Goal: Transaction & Acquisition: Subscribe to service/newsletter

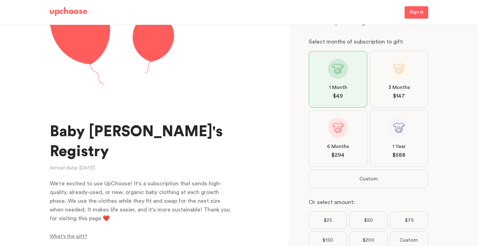
scroll to position [37, 0]
click at [348, 70] on label "1 Month $ 49" at bounding box center [338, 79] width 59 height 57
click at [0, 0] on input "1 Month $ 49" at bounding box center [0, 0] width 0 height 0
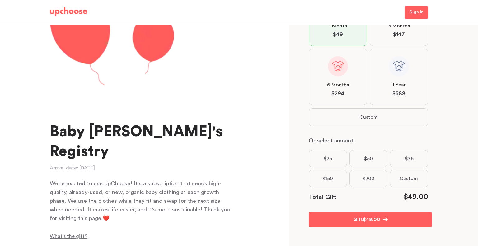
scroll to position [99, 0]
click at [415, 12] on p "Sign in" at bounding box center [417, 12] width 14 height 7
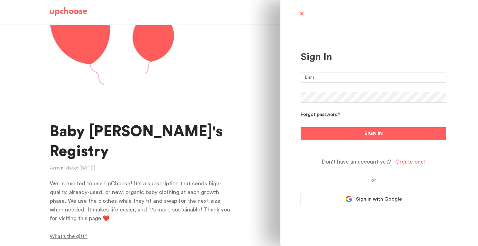
type input "sidneystanislaw@gmail.com"
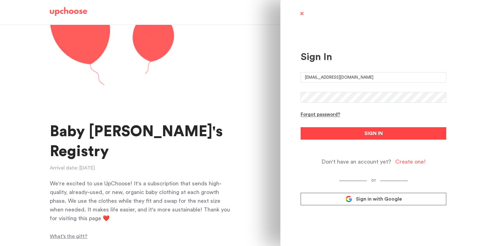
click at [383, 132] on button "SIGN IN" at bounding box center [374, 133] width 146 height 12
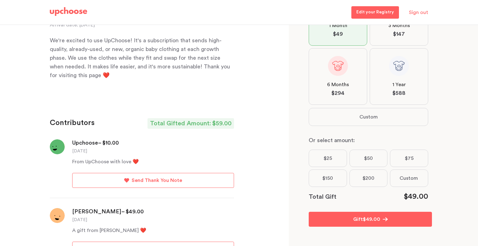
scroll to position [215, 0]
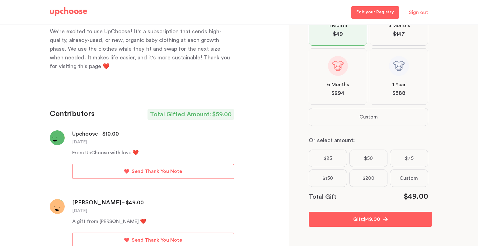
click at [86, 218] on div "A gift from Kaila Williams ❤️" at bounding box center [153, 221] width 162 height 7
drag, startPoint x: 90, startPoint y: 189, endPoint x: 87, endPoint y: 184, distance: 5.9
click at [87, 208] on time "Aug 17, 2025" at bounding box center [79, 211] width 15 height 6
click at [87, 199] on div "Kaila Williams – $ 49.00" at bounding box center [153, 202] width 162 height 7
click at [136, 237] on p "Send Thank You Note" at bounding box center [157, 240] width 50 height 7
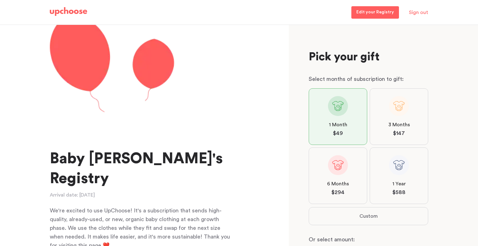
scroll to position [99, 0]
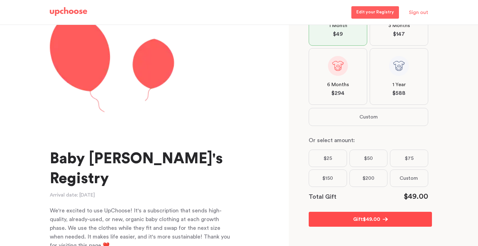
click at [356, 218] on p "Gift" at bounding box center [359, 219] width 10 height 7
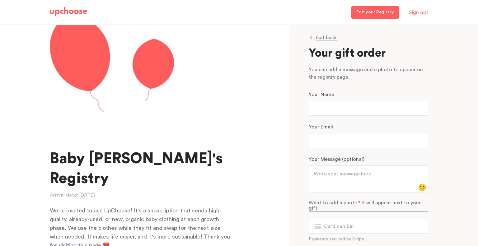
scroll to position [0, 0]
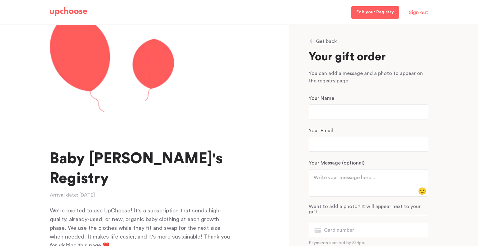
drag, startPoint x: 62, startPoint y: 5, endPoint x: 64, endPoint y: 11, distance: 5.5
click at [63, 8] on div "Edit your Registry Sign out" at bounding box center [239, 13] width 394 height 24
click at [67, 15] on img at bounding box center [68, 11] width 37 height 9
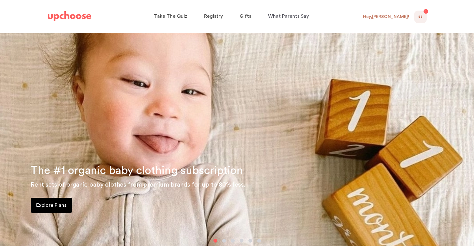
click at [392, 14] on div "Hey, Sidney !" at bounding box center [386, 17] width 46 height 6
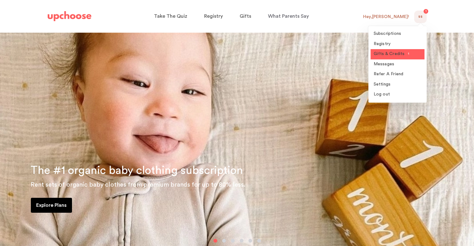
click at [377, 53] on span "Gifts & Credits" at bounding box center [388, 54] width 31 height 4
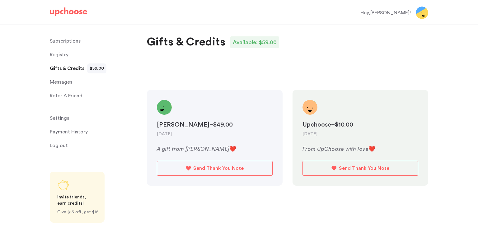
click at [61, 39] on p "Subscriptions" at bounding box center [65, 41] width 31 height 12
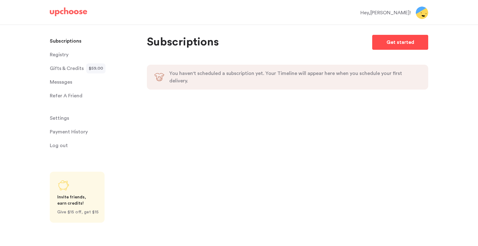
click at [387, 41] on link "Get started" at bounding box center [401, 42] width 56 height 15
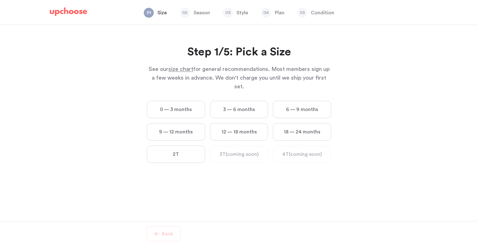
click at [182, 101] on label "0 — 3 months" at bounding box center [176, 109] width 58 height 17
click at [0, 0] on months "0 — 3 months" at bounding box center [0, 0] width 0 height 0
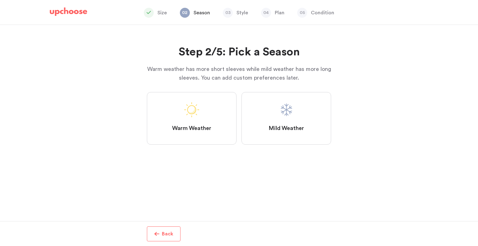
click at [287, 126] on span "Mild Weather" at bounding box center [287, 128] width 36 height 7
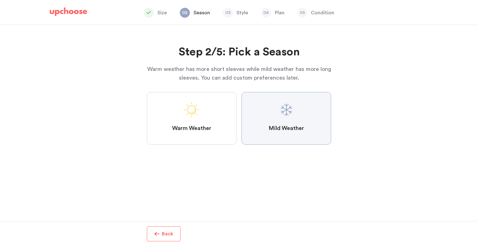
click at [0, 0] on Weather "Mild Weather" at bounding box center [0, 0] width 0 height 0
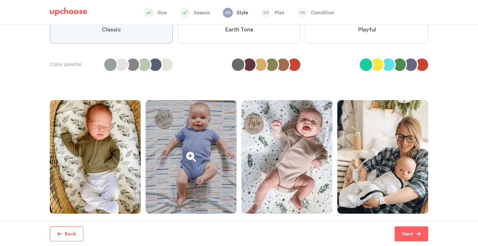
scroll to position [31, 0]
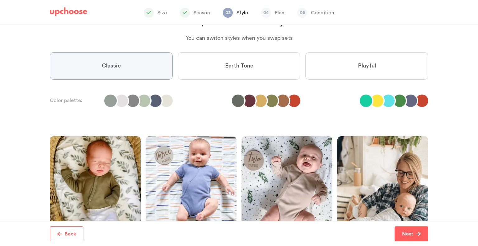
click at [212, 68] on label "Earth Tone" at bounding box center [239, 65] width 123 height 27
click at [0, 0] on Tone "Earth Tone" at bounding box center [0, 0] width 0 height 0
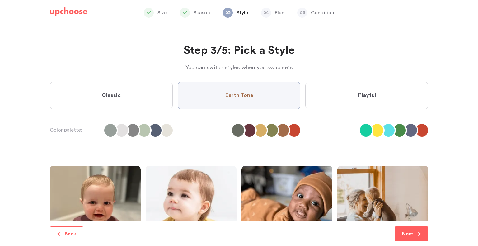
scroll to position [0, 0]
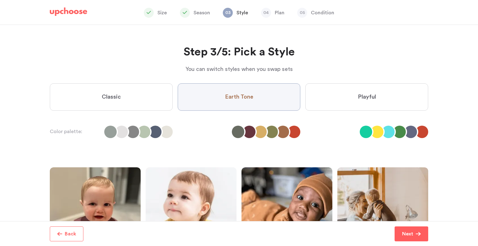
click at [346, 90] on label "Playful" at bounding box center [367, 96] width 123 height 27
click at [0, 0] on input "Playful" at bounding box center [0, 0] width 0 height 0
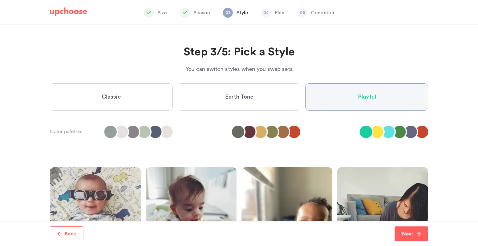
click at [252, 102] on label "Earth Tone" at bounding box center [239, 96] width 123 height 27
click at [0, 0] on Tone "Earth Tone" at bounding box center [0, 0] width 0 height 0
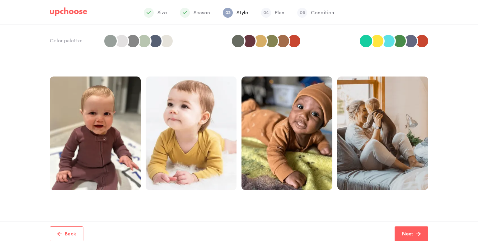
scroll to position [93, 0]
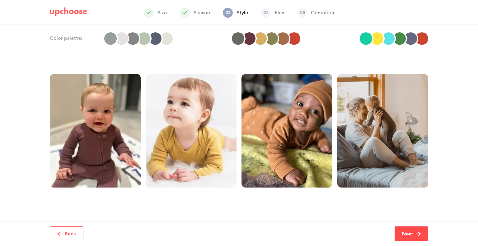
click at [411, 231] on p "Next" at bounding box center [407, 234] width 11 height 7
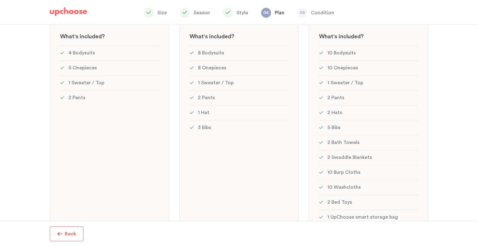
scroll to position [125, 0]
click at [226, 204] on div "MOST POPULAR! Standard: 23 items Standard: 23 items See w W hat's included ? 8 …" at bounding box center [239, 99] width 120 height 264
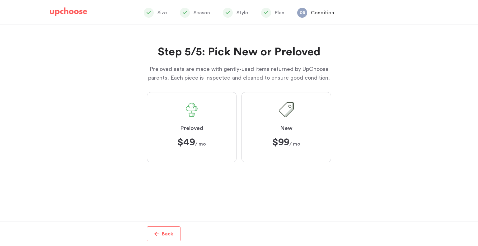
click at [206, 124] on label "Preloved $49 $49 / mo" at bounding box center [192, 127] width 90 height 70
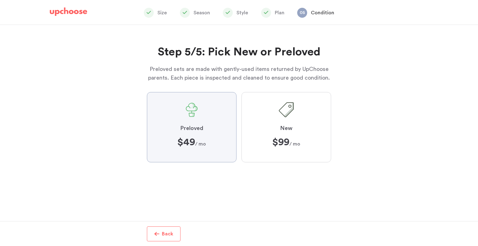
click at [0, 0] on input "Preloved $49 $49 / mo" at bounding box center [0, 0] width 0 height 0
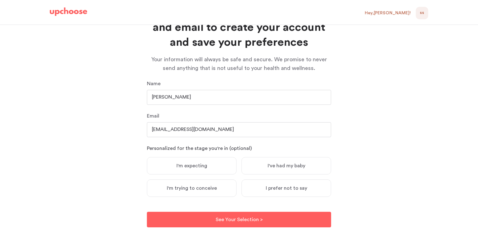
scroll to position [40, 0]
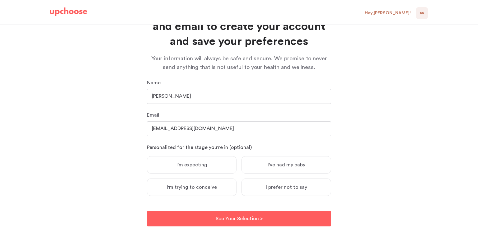
click at [208, 167] on label "I'm expecting" at bounding box center [192, 164] width 90 height 17
click at [0, 0] on input "I'm expecting" at bounding box center [0, 0] width 0 height 0
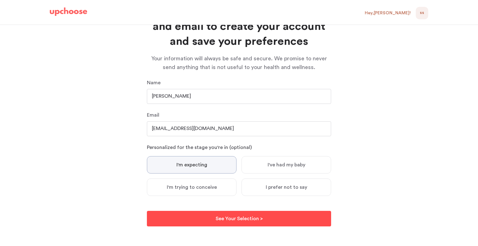
click at [253, 218] on p "See Your Selection >" at bounding box center [239, 218] width 47 height 7
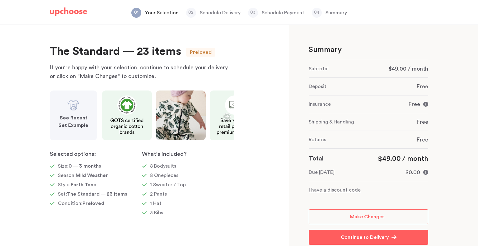
click at [227, 117] on icon "button" at bounding box center [227, 116] width 7 height 7
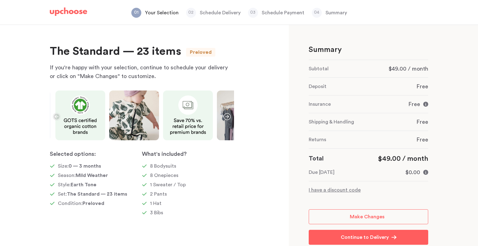
click at [227, 117] on icon "button" at bounding box center [227, 116] width 7 height 7
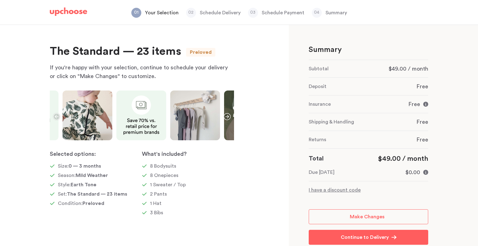
click at [227, 117] on icon "button" at bounding box center [227, 116] width 7 height 7
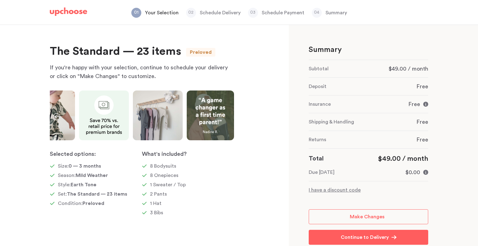
click at [227, 117] on img at bounding box center [210, 116] width 47 height 50
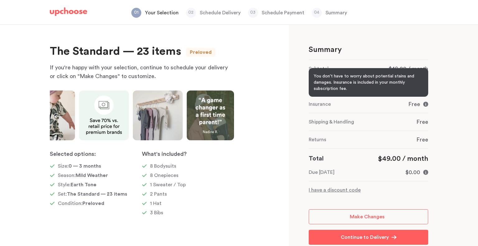
click at [426, 105] on icon at bounding box center [426, 104] width 5 height 5
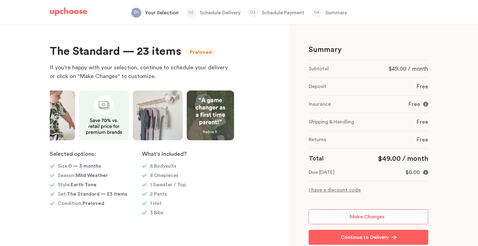
click at [346, 218] on link "Make Changes" at bounding box center [369, 217] width 120 height 15
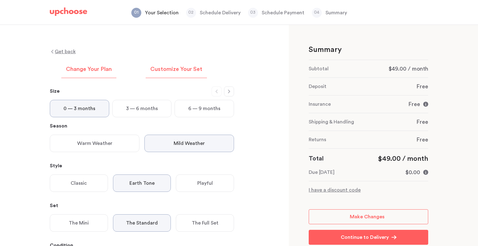
click at [184, 67] on p "Customize Your Set" at bounding box center [176, 69] width 52 height 7
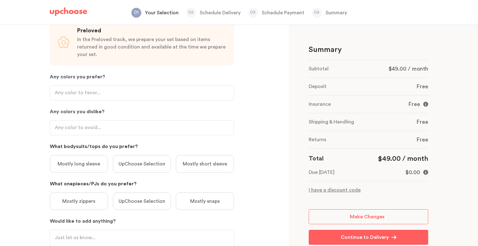
scroll to position [57, 0]
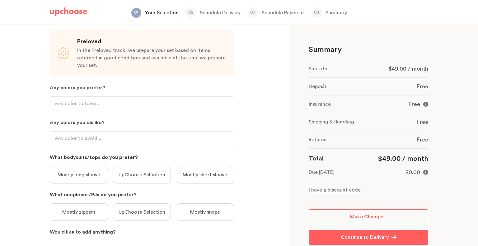
click at [82, 171] on p "Mostly long sleeve" at bounding box center [79, 174] width 43 height 7
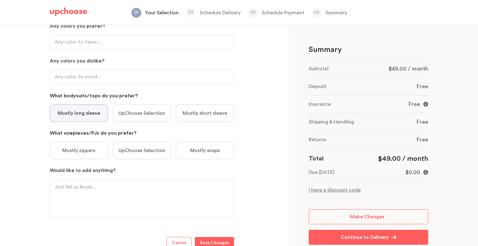
scroll to position [119, 0]
click at [115, 188] on textarea "Would like to add anything?" at bounding box center [142, 198] width 174 height 30
type textarea "b"
type textarea "T"
type textarea "This is for a baby girl"
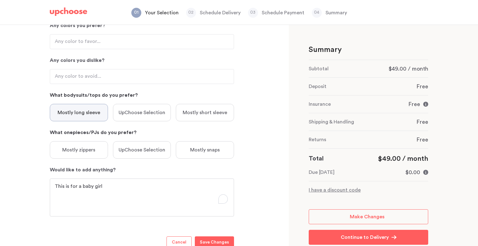
click at [202, 146] on p "Mostly snaps" at bounding box center [205, 149] width 30 height 7
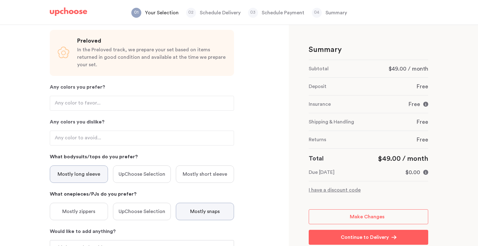
scroll to position [0, 0]
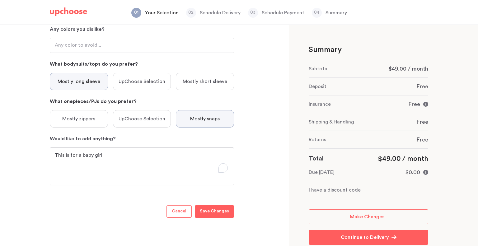
click at [224, 208] on p "Save Changes" at bounding box center [214, 211] width 29 height 7
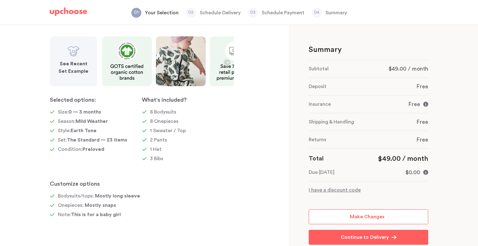
click at [346, 212] on link "Make Changes" at bounding box center [369, 217] width 120 height 15
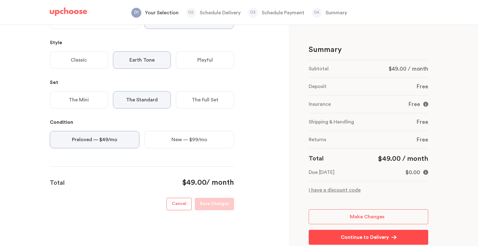
click at [350, 235] on p "Continue to Delivery" at bounding box center [365, 237] width 48 height 7
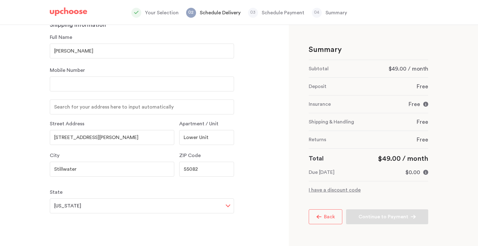
click at [76, 88] on input "number" at bounding box center [142, 84] width 184 height 15
type input "6127515072"
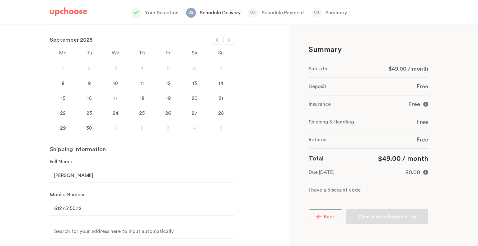
click at [229, 44] on div at bounding box center [229, 40] width 11 height 10
click at [220, 39] on div at bounding box center [217, 40] width 11 height 10
select select "September"
